Goal: Information Seeking & Learning: Learn about a topic

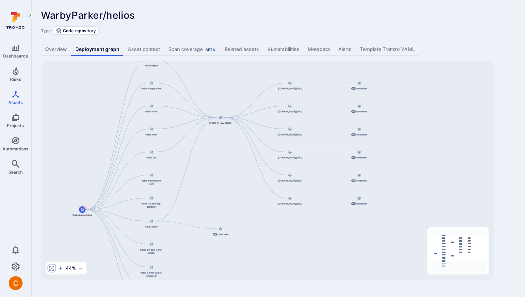
click at [50, 267] on icon "button" at bounding box center [52, 269] width 6 height 6
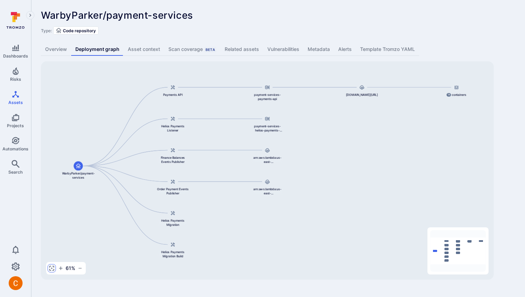
click at [53, 271] on icon "button" at bounding box center [51, 268] width 5 height 5
drag, startPoint x: 507, startPoint y: 62, endPoint x: 480, endPoint y: 30, distance: 41.9
click at [0, 0] on div "Dashboards Risks Assets Projects Automations Search 0 Assets Assets Pull reques…" at bounding box center [262, 145] width 525 height 290
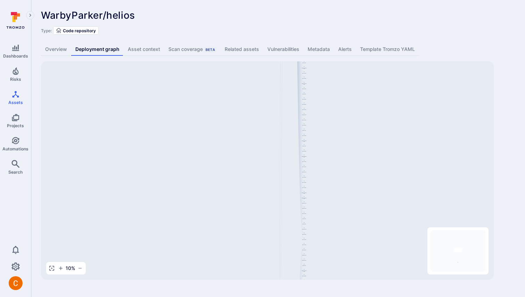
drag, startPoint x: 233, startPoint y: 119, endPoint x: 237, endPoint y: 191, distance: 72.3
click at [237, 191] on div "helios-admin-nginx 844647875270.dkr.ecr.us-east-1.amazonaws.com/helios-nginx:v0…" at bounding box center [267, 170] width 453 height 219
drag, startPoint x: 448, startPoint y: 252, endPoint x: 449, endPoint y: 268, distance: 16.4
click at [449, 268] on icon "Mini Map" at bounding box center [458, 251] width 56 height 42
drag, startPoint x: 231, startPoint y: 84, endPoint x: 236, endPoint y: 190, distance: 106.0
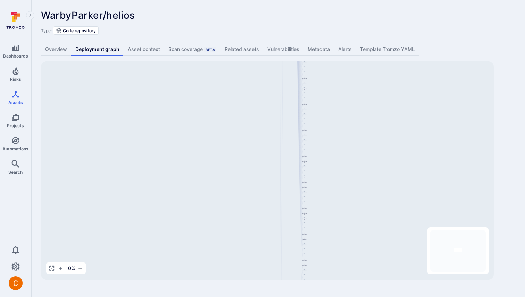
click at [236, 190] on div "helios-admin-nginx 844647875270.dkr.ecr.us-east-1.amazonaws.com/helios-nginx:v0…" at bounding box center [267, 170] width 453 height 219
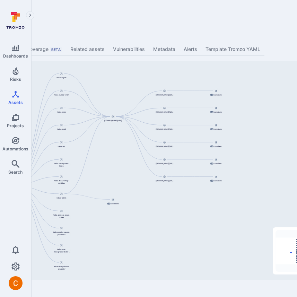
scroll to position [0, 196]
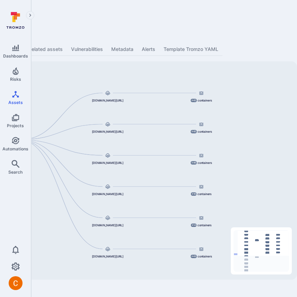
drag, startPoint x: 141, startPoint y: 124, endPoint x: 141, endPoint y: 153, distance: 29.2
click at [141, 153] on div "442 containers 446 containers 445 containers 414 containers 443 containers 416 …" at bounding box center [71, 170] width 453 height 219
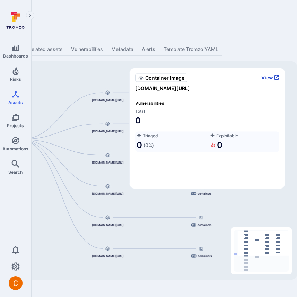
click at [269, 76] on button "View" at bounding box center [271, 77] width 18 height 6
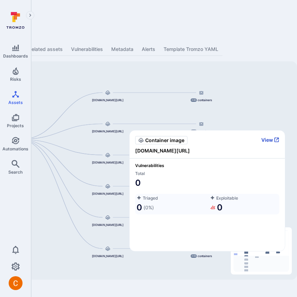
click at [268, 141] on button "View" at bounding box center [271, 140] width 18 height 6
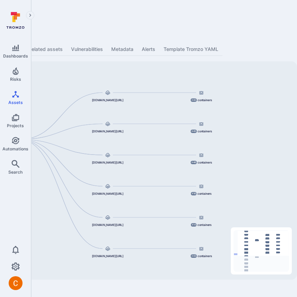
scroll to position [0, 0]
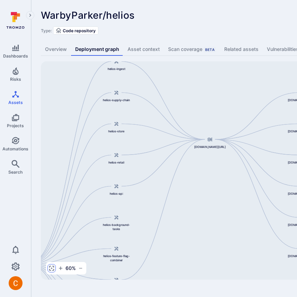
click at [52, 267] on icon "button" at bounding box center [52, 269] width 6 height 6
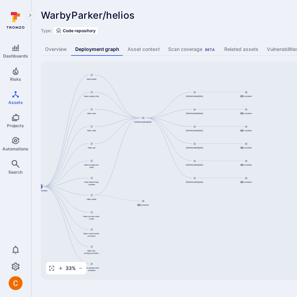
drag, startPoint x: 283, startPoint y: 83, endPoint x: 159, endPoint y: 85, distance: 123.6
click at [159, 85] on div "442 containers 446 containers 445 containers 414 containers 443 containers 416 …" at bounding box center [267, 170] width 453 height 219
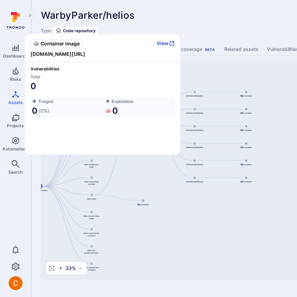
click at [165, 45] on button "View" at bounding box center [166, 43] width 18 height 6
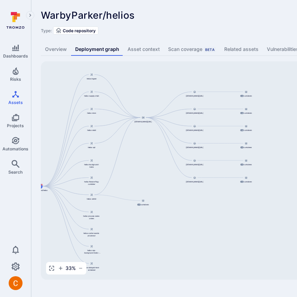
click at [235, 9] on div "WarbyParker/helios ... Show more Type: Code repository Overview Deployment grap…" at bounding box center [265, 145] width 469 height 290
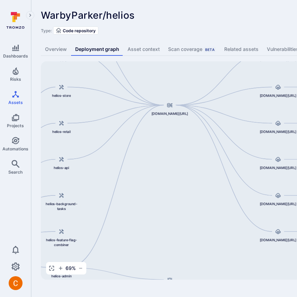
drag, startPoint x: 126, startPoint y: 176, endPoint x: 228, endPoint y: 191, distance: 103.9
click at [229, 191] on div "442 containers 446 containers 445 containers 414 containers 443 containers 416 …" at bounding box center [267, 170] width 453 height 219
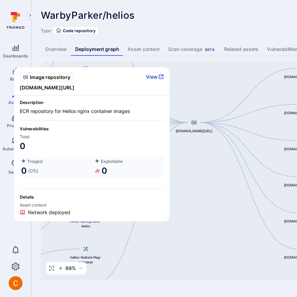
click at [153, 79] on button "View" at bounding box center [155, 77] width 18 height 6
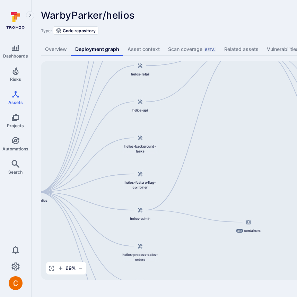
drag, startPoint x: 162, startPoint y: 221, endPoint x: 217, endPoint y: 146, distance: 92.7
click at [217, 146] on div "442 containers 446 containers 445 containers 414 containers 443 containers 416 …" at bounding box center [267, 170] width 453 height 219
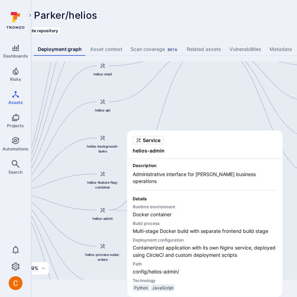
scroll to position [0, 40]
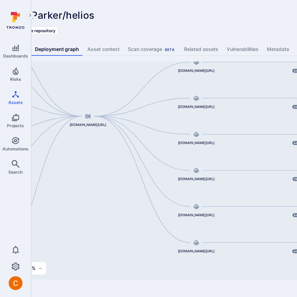
drag, startPoint x: 250, startPoint y: 132, endPoint x: 129, endPoint y: 201, distance: 138.7
click at [129, 201] on div "442 containers 446 containers 445 containers 414 containers 443 containers 416 …" at bounding box center [227, 170] width 453 height 219
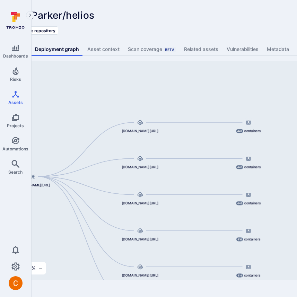
drag, startPoint x: 269, startPoint y: 117, endPoint x: 215, endPoint y: 175, distance: 79.8
click at [215, 175] on div "442 containers 446 containers 445 containers 414 containers 443 containers 416 …" at bounding box center [227, 170] width 453 height 219
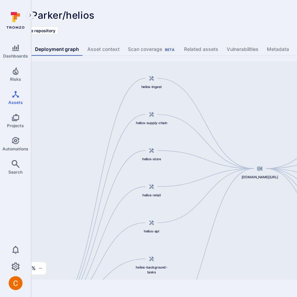
drag, startPoint x: 187, startPoint y: 186, endPoint x: 426, endPoint y: 183, distance: 238.8
click at [257, 183] on html "Dashboards Risks Assets Projects Automations Search 0 Assets Assets Pull reques…" at bounding box center [108, 148] width 297 height 297
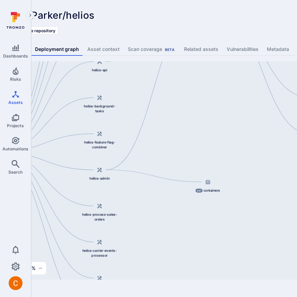
drag, startPoint x: 269, startPoint y: 228, endPoint x: 205, endPoint y: 66, distance: 174.7
click at [205, 65] on div "442 containers 446 containers 445 containers 414 containers 443 containers 416 …" at bounding box center [227, 170] width 453 height 219
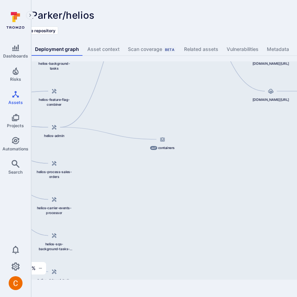
drag, startPoint x: 170, startPoint y: 152, endPoint x: 126, endPoint y: 107, distance: 62.8
click at [125, 108] on div "442 containers 446 containers 445 containers 414 containers 443 containers 416 …" at bounding box center [227, 170] width 453 height 219
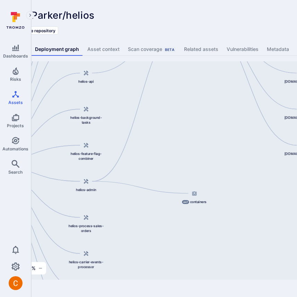
drag, startPoint x: 126, startPoint y: 107, endPoint x: 156, endPoint y: 164, distance: 64.3
click at [156, 164] on div "442 containers 446 containers 445 containers 414 containers 443 containers 416 …" at bounding box center [227, 170] width 453 height 219
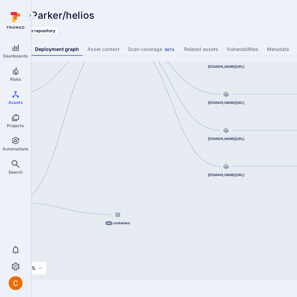
drag, startPoint x: 258, startPoint y: 213, endPoint x: 183, endPoint y: 230, distance: 77.0
click at [183, 231] on div "442 containers 446 containers 445 containers 414 containers 443 containers 416 …" at bounding box center [227, 170] width 453 height 219
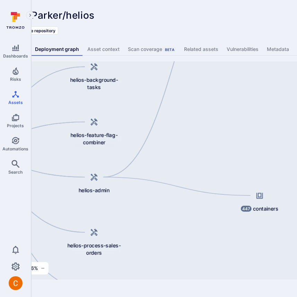
drag, startPoint x: 126, startPoint y: 222, endPoint x: 194, endPoint y: 196, distance: 73.3
click at [194, 196] on div "442 containers 446 containers 445 containers 414 containers 443 containers 416 …" at bounding box center [227, 170] width 453 height 219
click at [145, 167] on div "442 containers 446 containers 445 containers 414 containers 443 containers 416 …" at bounding box center [227, 170] width 453 height 219
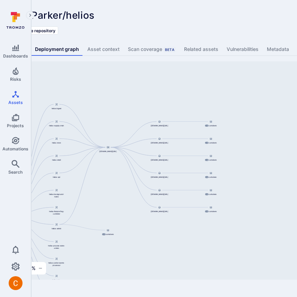
drag, startPoint x: 178, startPoint y: 147, endPoint x: 106, endPoint y: 202, distance: 90.7
click at [106, 202] on div "442 containers 446 containers 445 containers 414 containers 443 containers 416 …" at bounding box center [227, 170] width 453 height 219
click at [91, 182] on div "442 containers 446 containers 445 containers 414 containers 443 containers 416 …" at bounding box center [227, 170] width 453 height 219
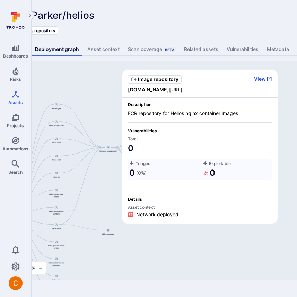
click at [266, 79] on button "View" at bounding box center [263, 79] width 18 height 6
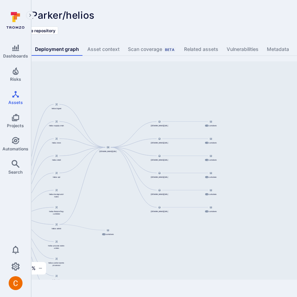
scroll to position [0, 0]
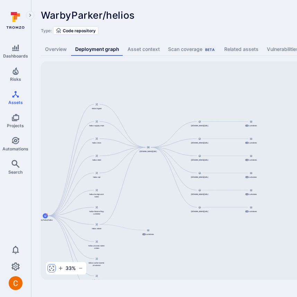
click at [49, 271] on button "button" at bounding box center [52, 269] width 8 height 8
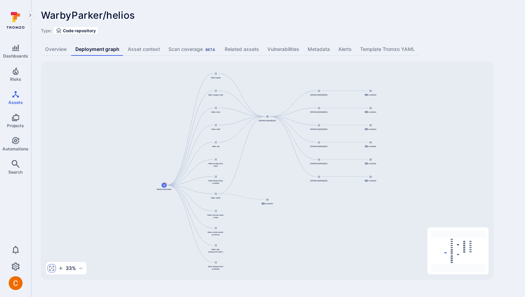
click at [53, 271] on icon "button" at bounding box center [52, 269] width 6 height 6
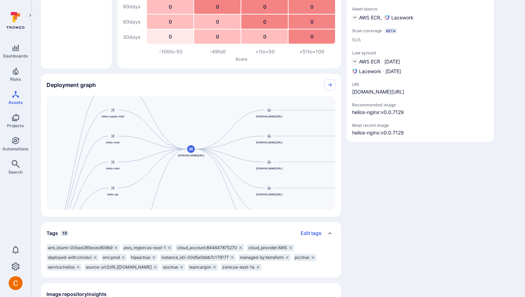
scroll to position [81, 0]
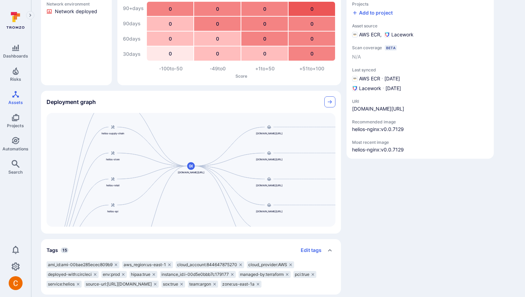
click at [331, 100] on icon "Collapse" at bounding box center [330, 102] width 6 height 6
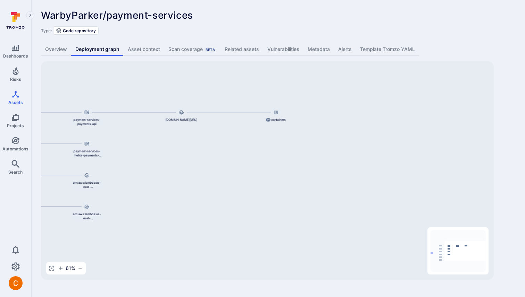
drag, startPoint x: 442, startPoint y: 104, endPoint x: 262, endPoint y: 129, distance: 181.9
click at [262, 129] on div "payment-services-payments-api [DOMAIN_NAME][URL] 14 containers WarbyParker/paym…" at bounding box center [267, 170] width 453 height 219
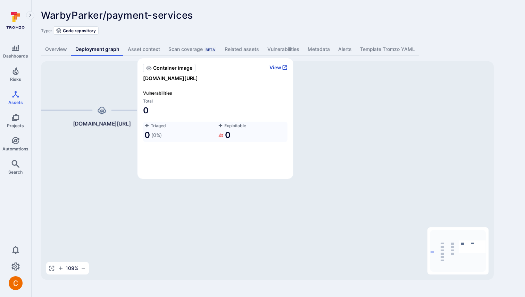
click at [282, 69] on icon "button" at bounding box center [285, 68] width 6 height 6
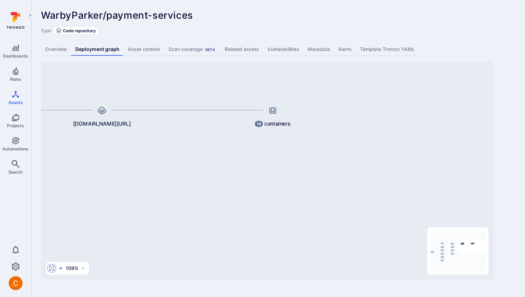
click at [50, 266] on icon "button" at bounding box center [52, 269] width 6 height 6
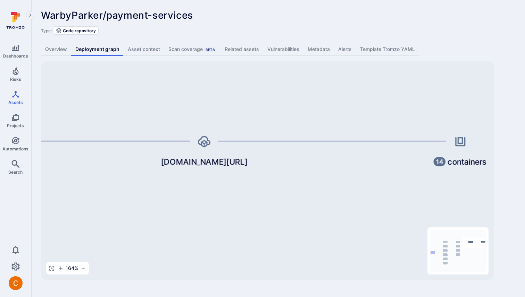
drag, startPoint x: 418, startPoint y: 115, endPoint x: 286, endPoint y: 161, distance: 139.5
click at [286, 161] on div "payment-services-payments-api [DOMAIN_NAME][URL] 14 containers WarbyParker/paym…" at bounding box center [267, 170] width 453 height 219
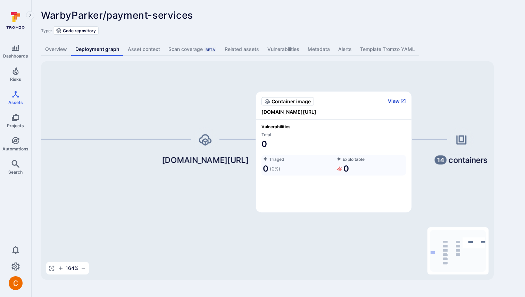
click at [395, 101] on button "View" at bounding box center [397, 101] width 18 height 6
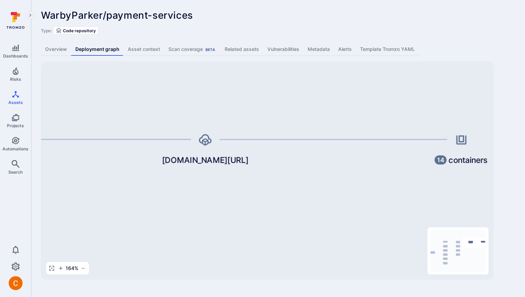
click at [52, 263] on div "164 %" at bounding box center [67, 268] width 43 height 12
click at [50, 270] on icon "button" at bounding box center [51, 268] width 5 height 5
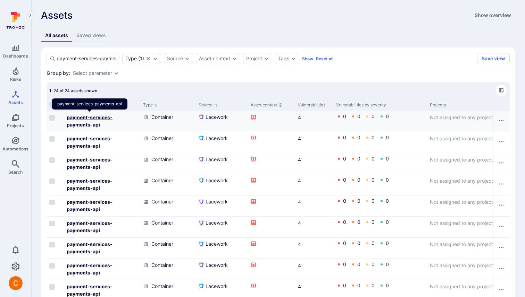
click at [80, 117] on b "payment-services-payments-api" at bounding box center [90, 121] width 46 height 13
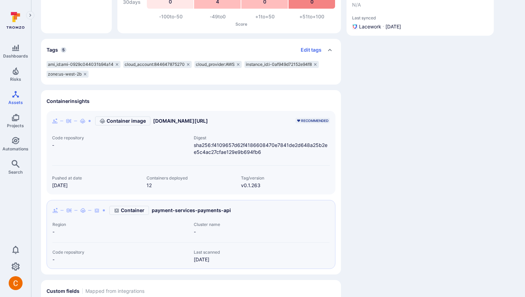
scroll to position [112, 0]
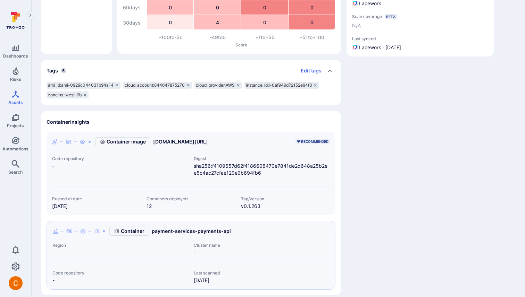
click at [179, 142] on link "[DOMAIN_NAME][URL]" at bounding box center [180, 141] width 55 height 7
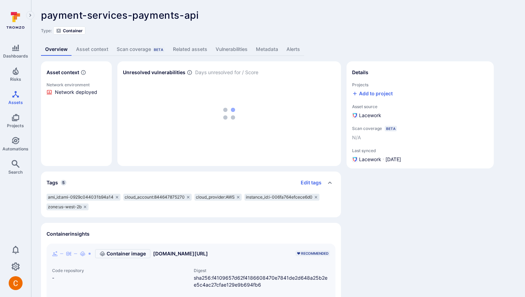
scroll to position [112, 0]
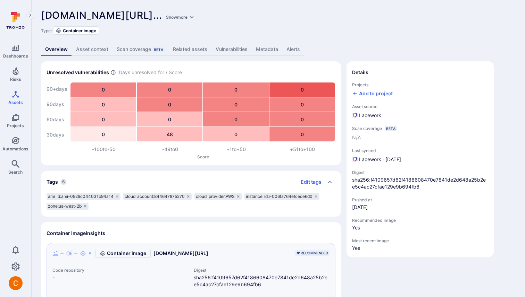
scroll to position [112, 0]
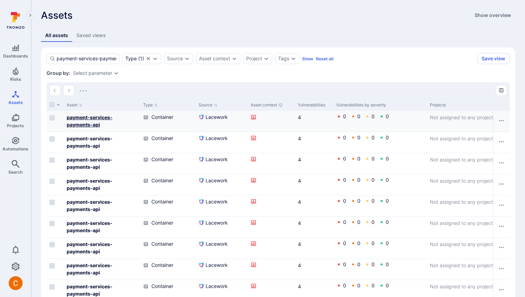
click at [90, 120] on b "payment-services-payments-api" at bounding box center [90, 121] width 46 height 13
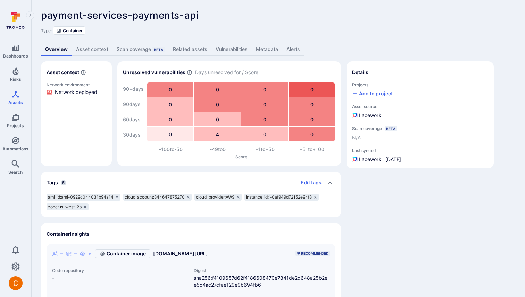
click at [208, 255] on link "844647875270.dkr.ecr.us-west-2.amazonaws.com/payment-services-payments-api:v0.1…" at bounding box center [180, 254] width 55 height 7
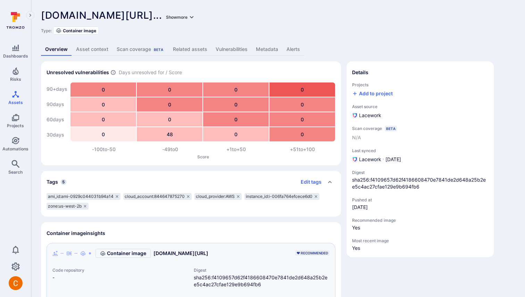
click at [196, 19] on button "Show more" at bounding box center [180, 17] width 31 height 5
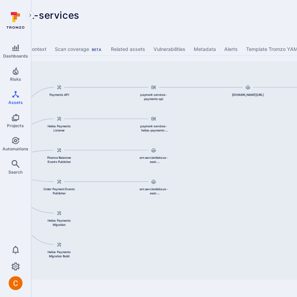
scroll to position [0, 141]
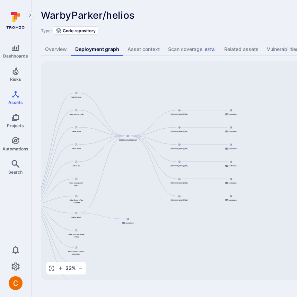
drag, startPoint x: 274, startPoint y: 165, endPoint x: 135, endPoint y: 185, distance: 140.2
click at [135, 185] on div "442 containers 446 containers 445 containers 414 containers 443 containers 416 …" at bounding box center [267, 170] width 453 height 219
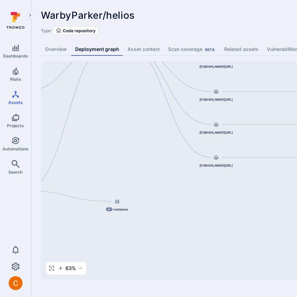
drag, startPoint x: 84, startPoint y: 218, endPoint x: 126, endPoint y: 100, distance: 125.1
click at [126, 100] on div "442 containers 446 containers 445 containers 414 containers 443 containers 416 …" at bounding box center [267, 170] width 453 height 219
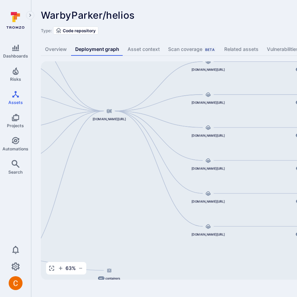
drag, startPoint x: 219, startPoint y: 193, endPoint x: 211, endPoint y: 260, distance: 68.2
click at [211, 262] on div "442 containers 446 containers 445 containers 414 containers 443 containers 416 …" at bounding box center [267, 170] width 453 height 219
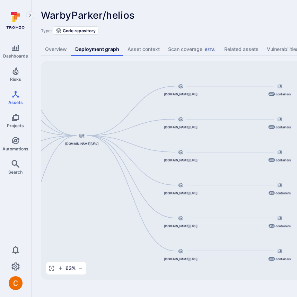
drag, startPoint x: 124, startPoint y: 164, endPoint x: 98, endPoint y: 187, distance: 34.7
click at [97, 188] on div "442 containers 446 containers 445 containers 414 containers 443 containers 416 …" at bounding box center [267, 170] width 453 height 219
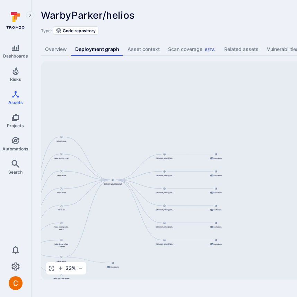
drag, startPoint x: 253, startPoint y: 150, endPoint x: 99, endPoint y: 213, distance: 166.7
click at [99, 213] on div "442 containers 446 containers 445 containers 414 containers 443 containers 416 …" at bounding box center [267, 170] width 453 height 219
